Goal: Communication & Community: Answer question/provide support

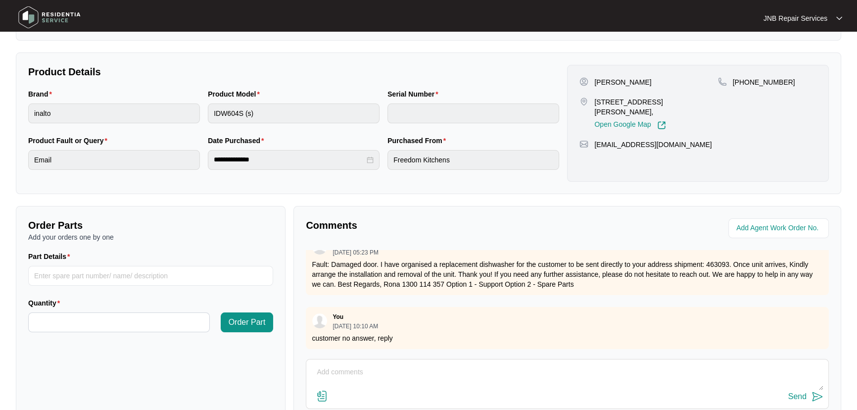
scroll to position [23, 0]
click at [495, 387] on textarea at bounding box center [567, 377] width 512 height 26
drag, startPoint x: 397, startPoint y: 334, endPoint x: 312, endPoint y: 331, distance: 85.6
click at [312, 333] on p "customer no answer, reply" at bounding box center [567, 338] width 511 height 10
copy p "customer no answer, reply"
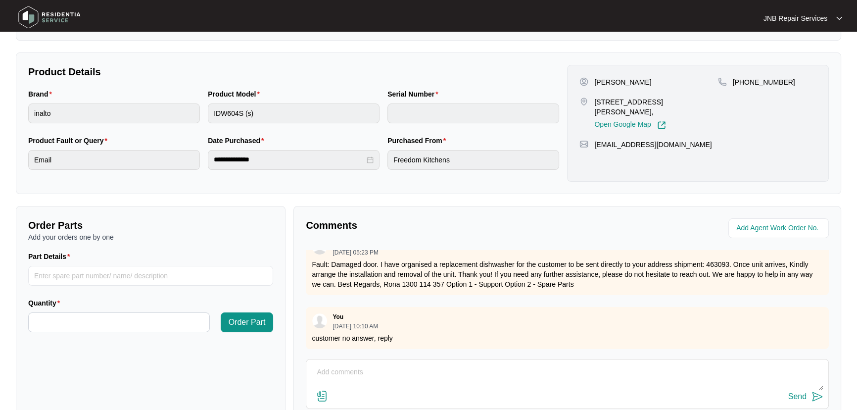
drag, startPoint x: 342, startPoint y: 359, endPoint x: 344, endPoint y: 365, distance: 6.4
click at [343, 360] on div "Send" at bounding box center [567, 384] width 523 height 50
click at [344, 366] on textarea at bounding box center [567, 377] width 512 height 26
paste textarea "customer no answer, reply"
type textarea "customer no answer, reply"
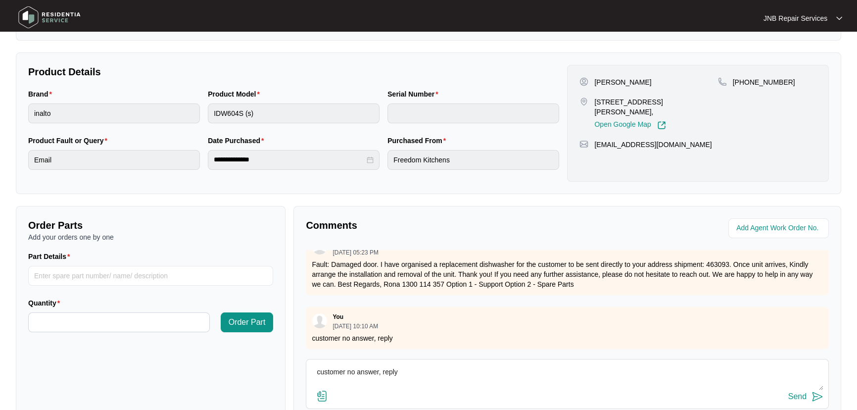
click at [815, 394] on img at bounding box center [818, 396] width 12 height 12
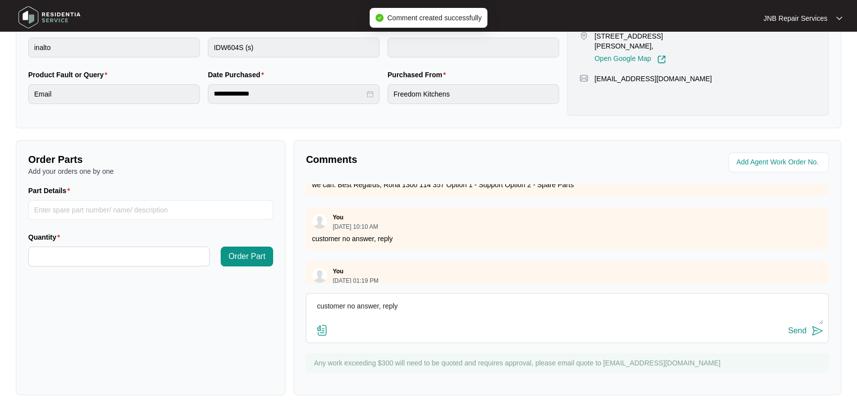
scroll to position [77, 0]
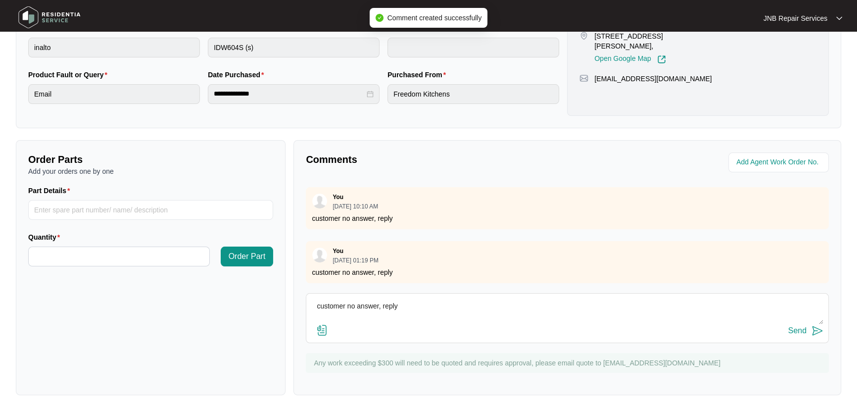
click at [190, 331] on div "Order Parts Add your orders one by one Part Details Quantity Order Part" at bounding box center [151, 267] width 270 height 255
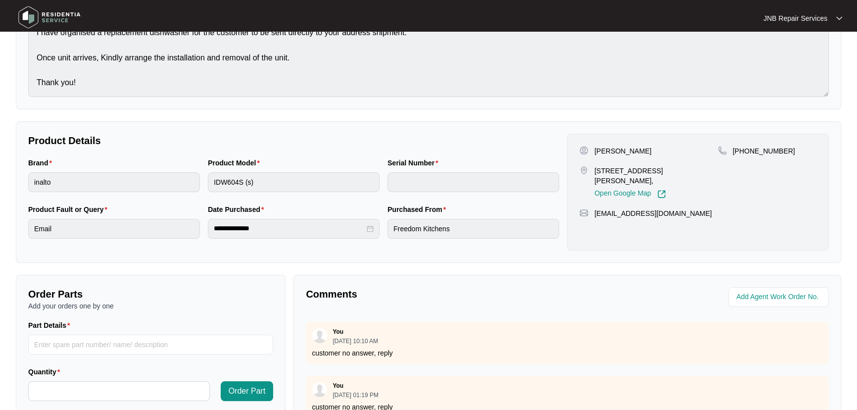
scroll to position [0, 0]
